Goal: Communication & Community: Answer question/provide support

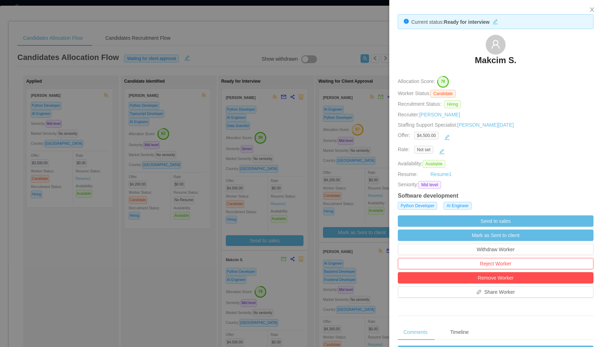
scroll to position [0, 117]
click at [592, 8] on icon "icon: close" at bounding box center [592, 10] width 6 height 6
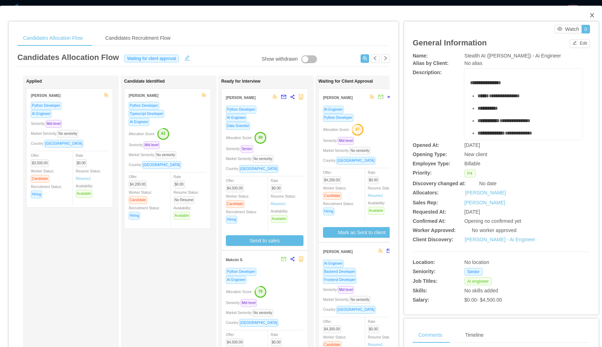
click at [592, 13] on icon "icon: close" at bounding box center [592, 15] width 6 height 6
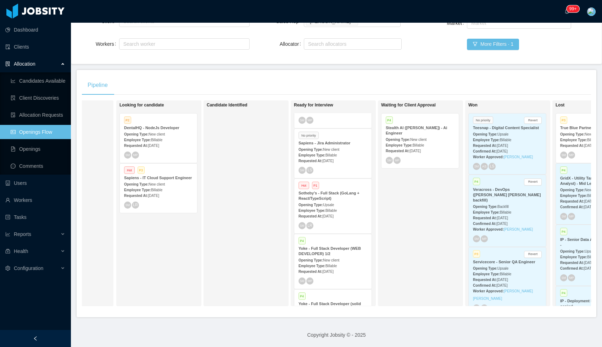
scroll to position [86, 0]
click at [327, 199] on strong "Sotheby's - Full Stack (GoLang + React/TypeScript)" at bounding box center [328, 195] width 61 height 10
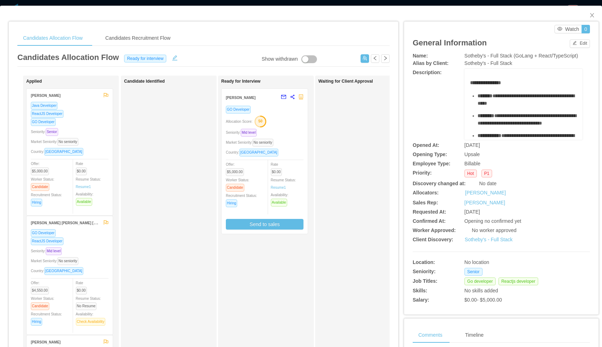
click at [276, 118] on div "Allocation Score: 50" at bounding box center [265, 120] width 78 height 11
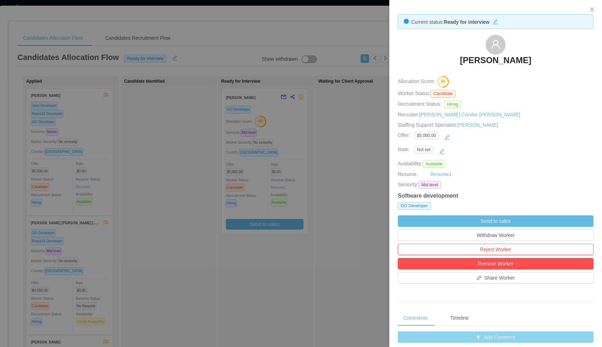
click at [465, 152] on div "Not set" at bounding box center [499, 151] width 171 height 11
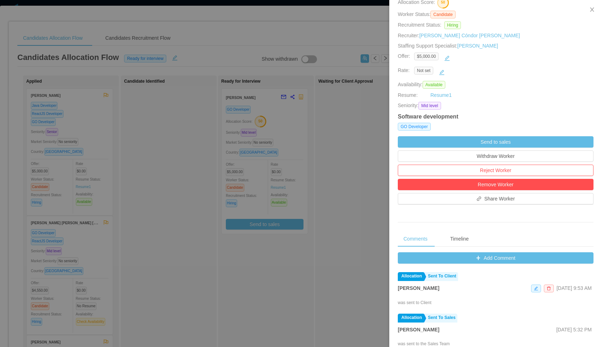
scroll to position [91, 0]
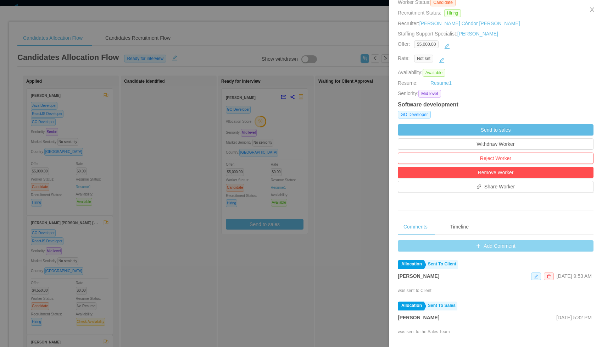
click at [451, 247] on button "Add Comment" at bounding box center [496, 245] width 196 height 11
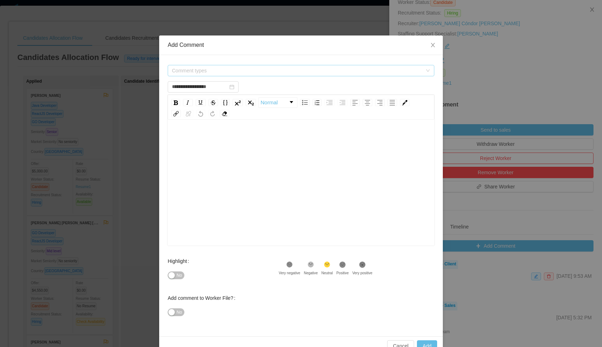
click at [234, 71] on span "Comment types" at bounding box center [297, 70] width 250 height 7
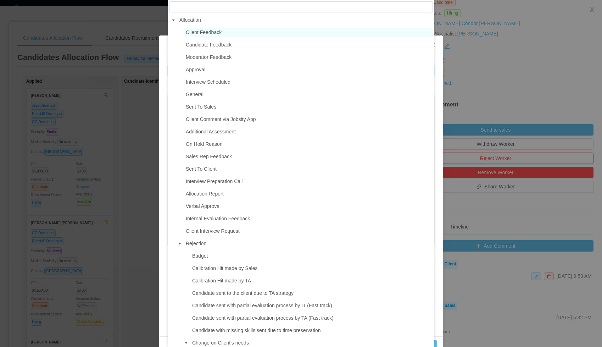
click at [200, 34] on span "Client Feedback" at bounding box center [204, 32] width 36 height 6
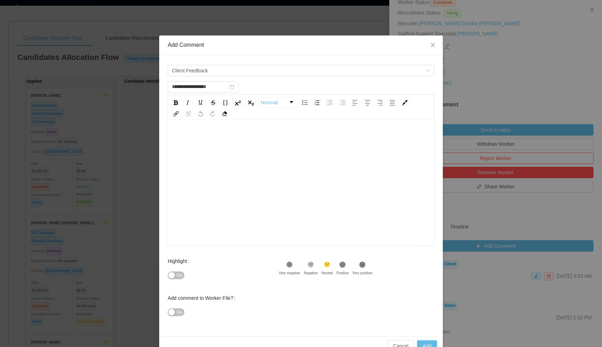
click at [207, 149] on div "To enrich screen reader interactions, please activate Accessibility in Grammarl…" at bounding box center [301, 194] width 256 height 124
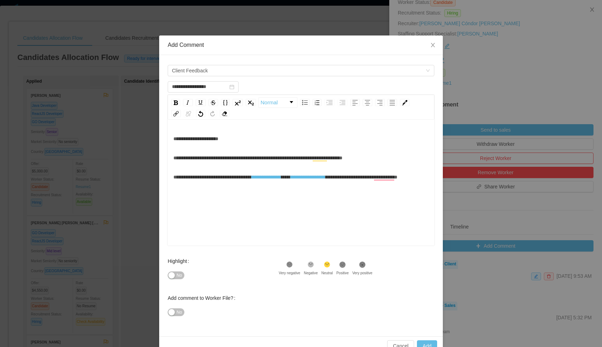
scroll to position [16, 0]
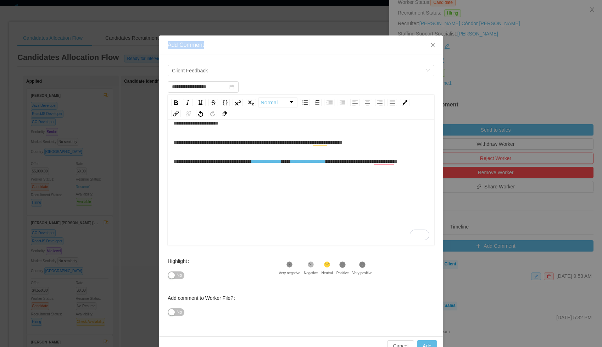
drag, startPoint x: 357, startPoint y: 45, endPoint x: 356, endPoint y: 21, distance: 23.8
click at [356, 21] on div "**********" at bounding box center [301, 173] width 602 height 347
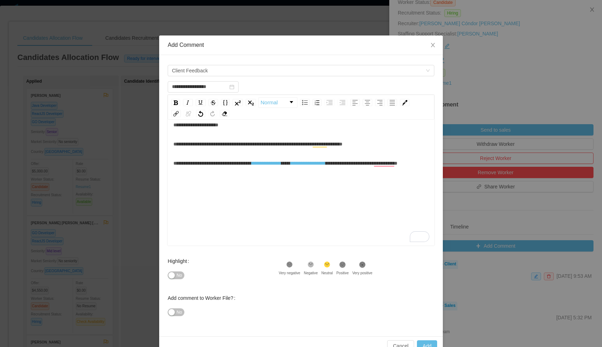
click at [344, 189] on div "To enrich screen reader interactions, please activate Accessibility in Grammarl…" at bounding box center [301, 182] width 256 height 14
type input "**********"
click at [426, 343] on button "Add" at bounding box center [427, 345] width 20 height 11
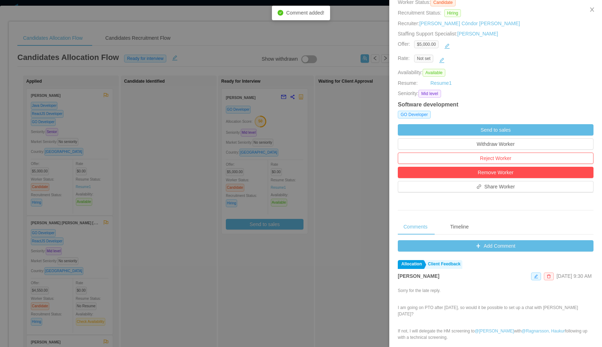
click at [434, 45] on span "$5,000.00" at bounding box center [426, 44] width 24 height 8
click at [590, 11] on icon "icon: close" at bounding box center [592, 10] width 6 height 6
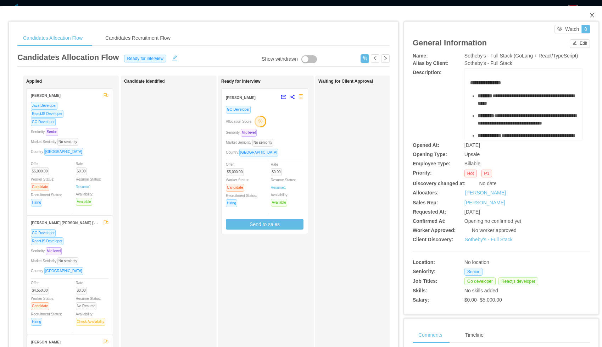
drag, startPoint x: 593, startPoint y: 16, endPoint x: 587, endPoint y: 20, distance: 6.7
click at [593, 16] on icon "icon: close" at bounding box center [592, 15] width 4 height 4
